Goal: Task Accomplishment & Management: Use online tool/utility

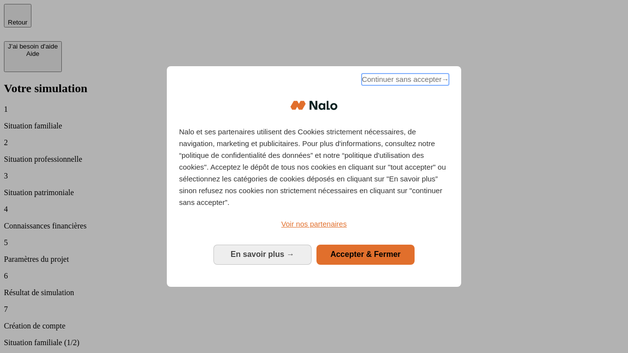
click at [404, 81] on span "Continuer sans accepter →" at bounding box center [405, 80] width 87 height 12
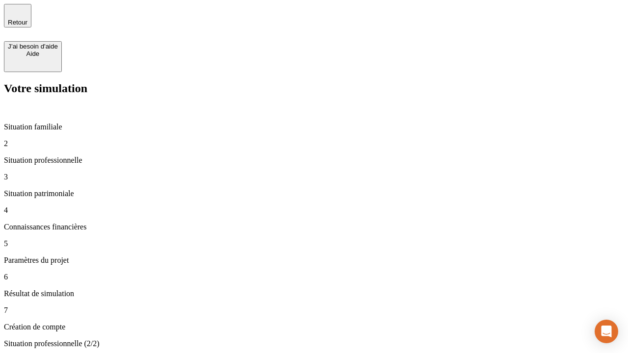
type input "30 000"
type input "1 000"
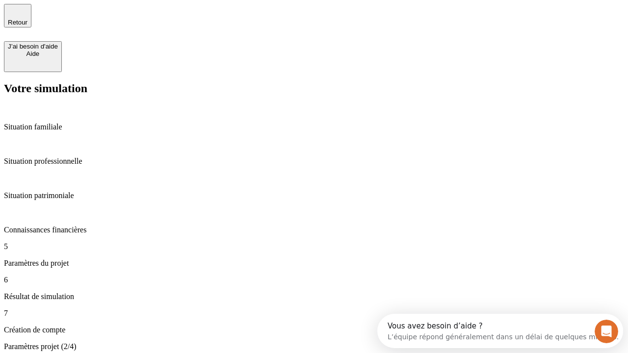
type input "65"
type input "5 000"
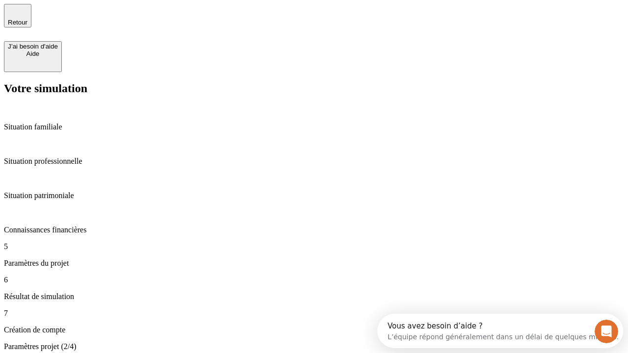
type input "640"
